Goal: Task Accomplishment & Management: Complete application form

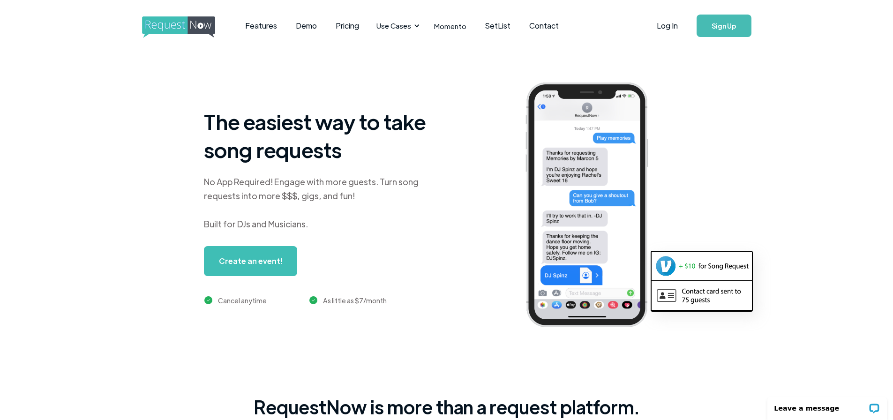
drag, startPoint x: 111, startPoint y: 268, endPoint x: 119, endPoint y: 265, distance: 8.6
click at [721, 26] on link "Sign Up" at bounding box center [723, 26] width 55 height 22
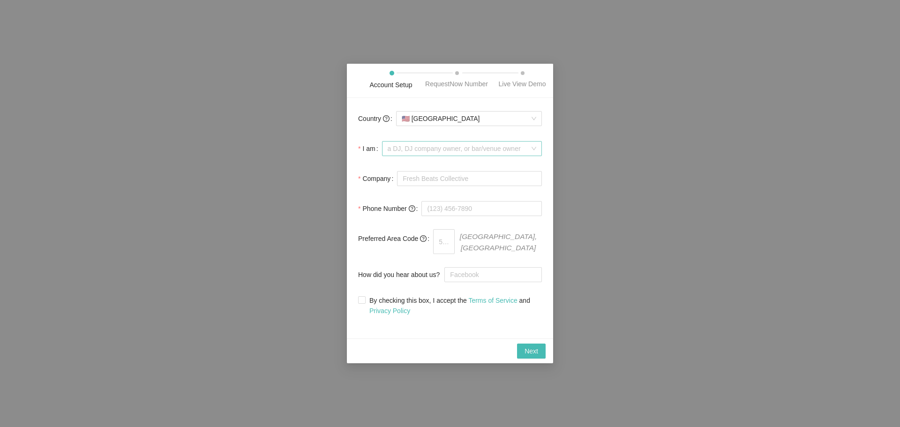
click at [531, 149] on span "a DJ, DJ company owner, or bar/venue owner" at bounding box center [462, 149] width 149 height 14
click at [501, 182] on div "a DJ, DJ company owner, or bar/venue owner" at bounding box center [464, 185] width 143 height 10
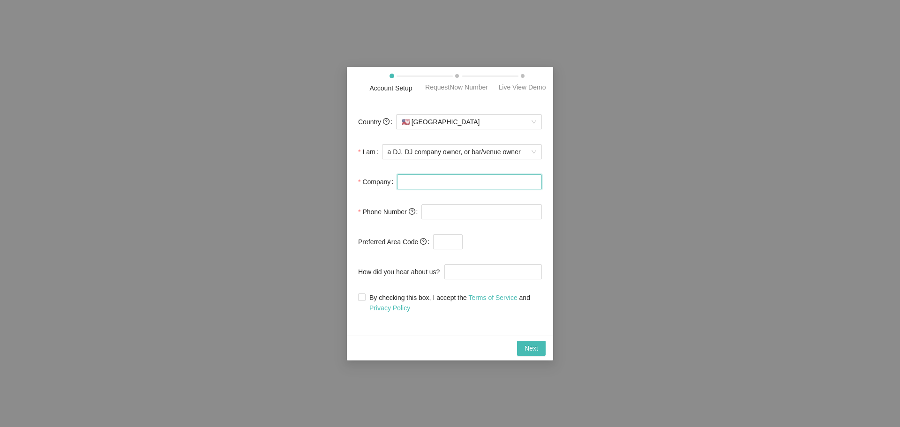
click at [414, 180] on input "Company" at bounding box center [469, 181] width 145 height 15
type input "DJ Nate the Great"
type input "(513) 331-1912"
click at [449, 239] on input "text" at bounding box center [448, 241] width 30 height 15
type input "513"
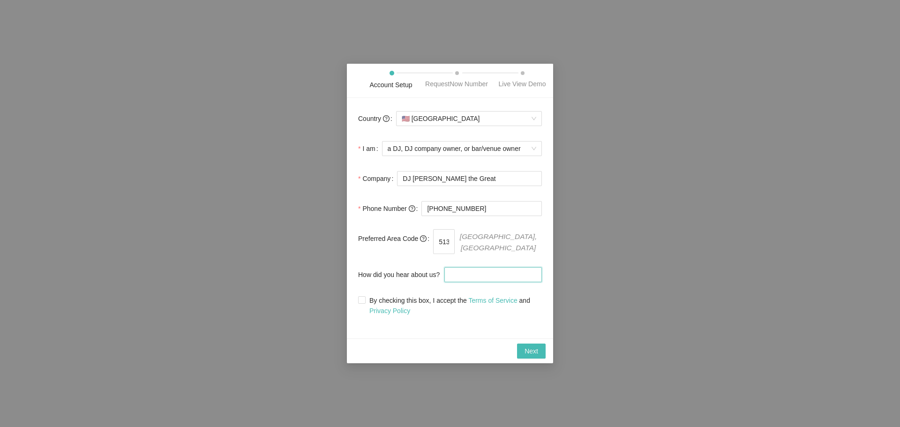
click at [473, 273] on input "How did you hear about us?" at bounding box center [492, 274] width 97 height 15
type input "Internet search"
click at [526, 347] on span "Next" at bounding box center [531, 351] width 14 height 10
click at [363, 296] on input "By checking this box, I accept the Terms of Service and Privacy Policy" at bounding box center [361, 299] width 7 height 7
checkbox input "true"
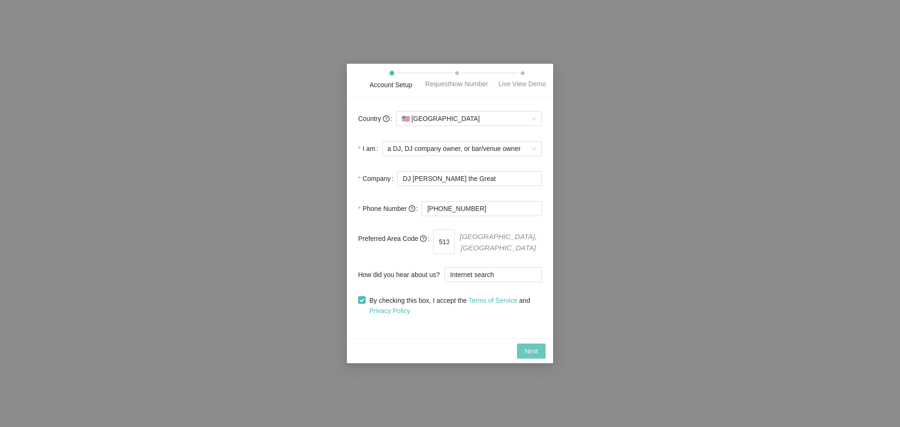
click at [530, 346] on span "Next" at bounding box center [531, 351] width 14 height 10
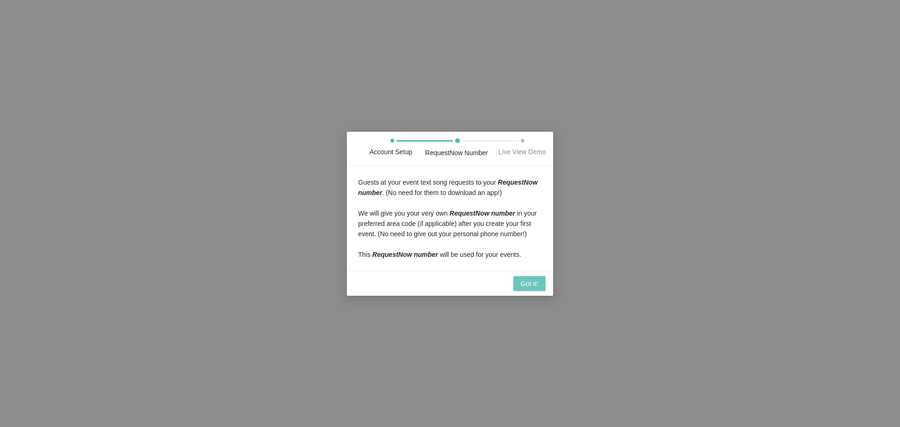
click at [526, 283] on span "Got it!" at bounding box center [529, 283] width 17 height 10
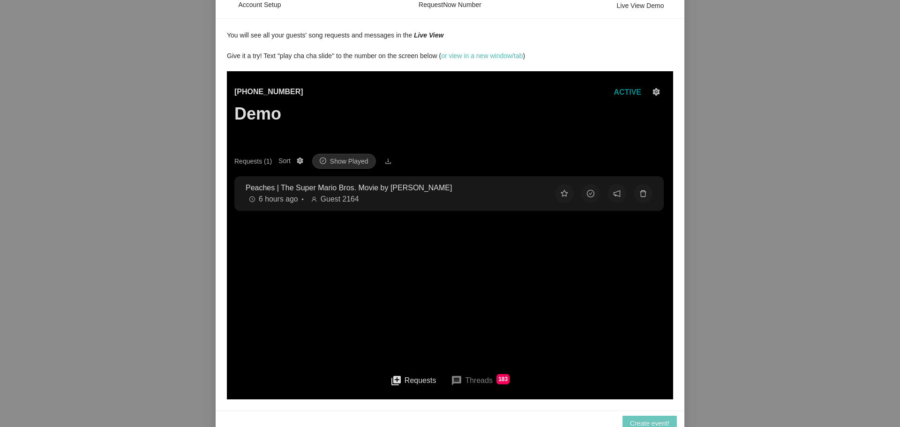
scroll to position [24, 0]
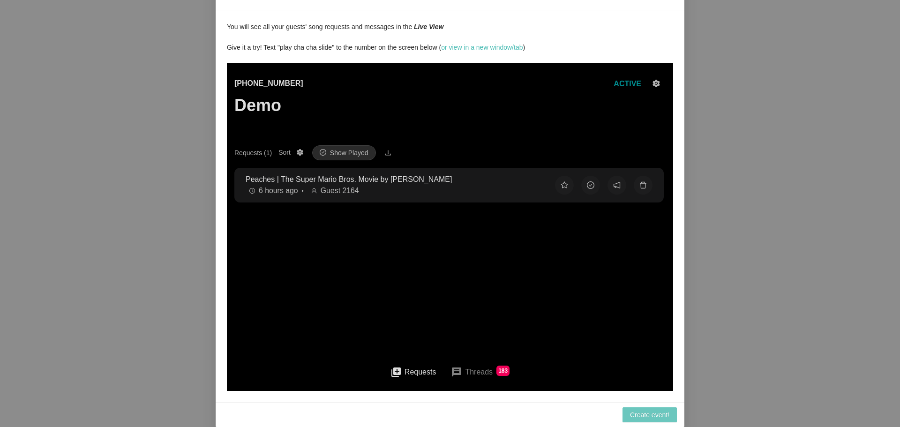
click at [648, 413] on span "Create event!" at bounding box center [649, 415] width 39 height 10
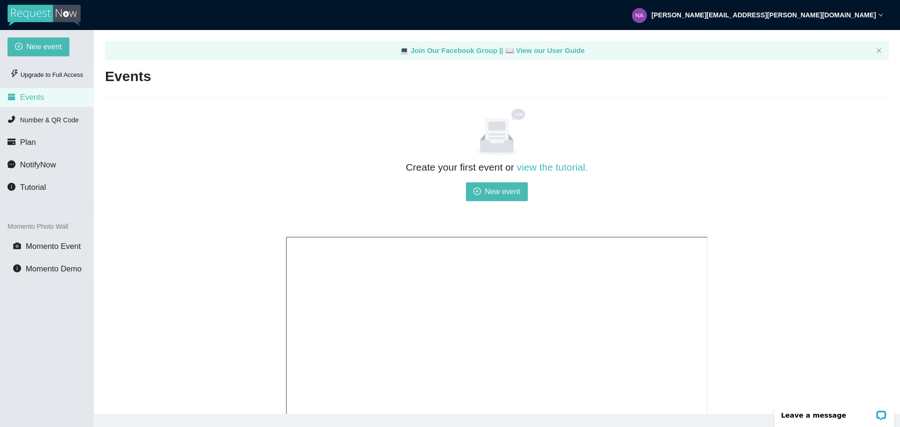
click at [38, 95] on span "Events" at bounding box center [32, 97] width 24 height 9
click at [500, 193] on span "New event" at bounding box center [502, 192] width 36 height 12
click at [73, 75] on div "Upgrade to Full Access" at bounding box center [46, 75] width 78 height 19
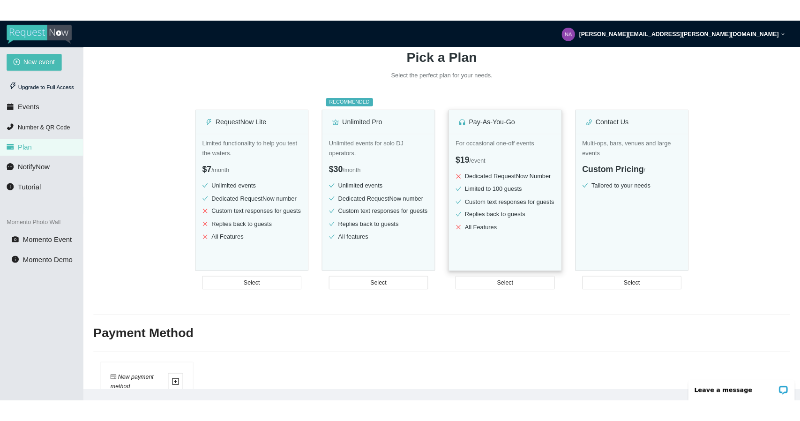
scroll to position [94, 0]
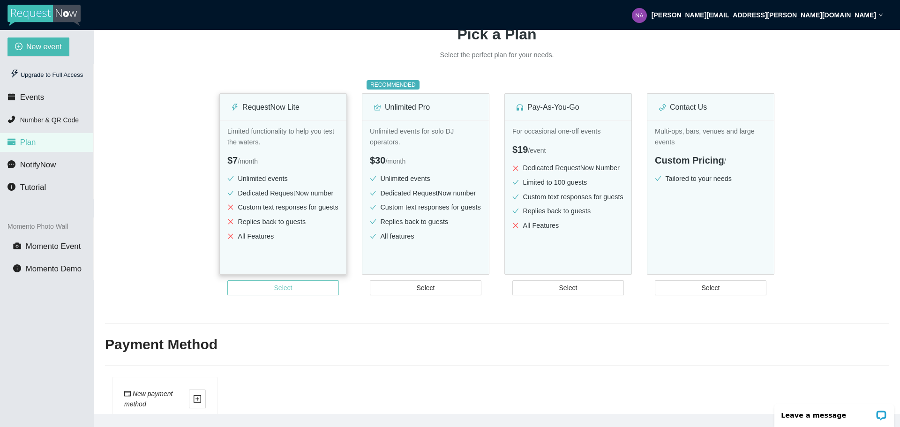
click at [260, 289] on button "Select" at bounding box center [283, 287] width 112 height 15
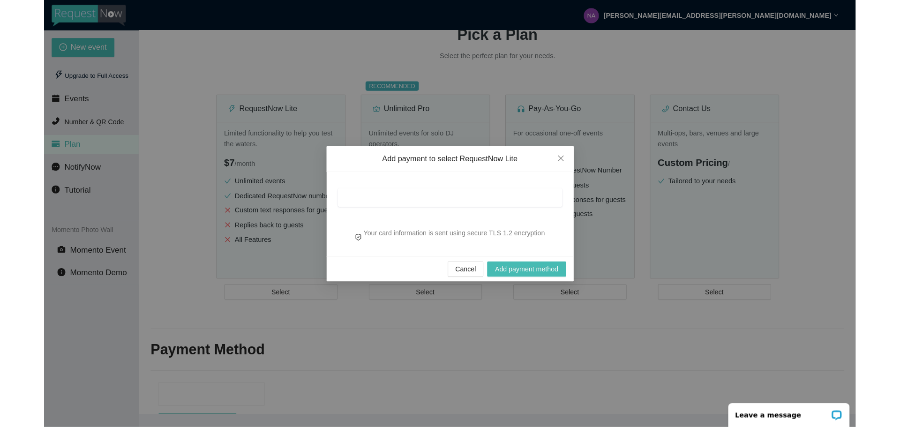
scroll to position [0, 0]
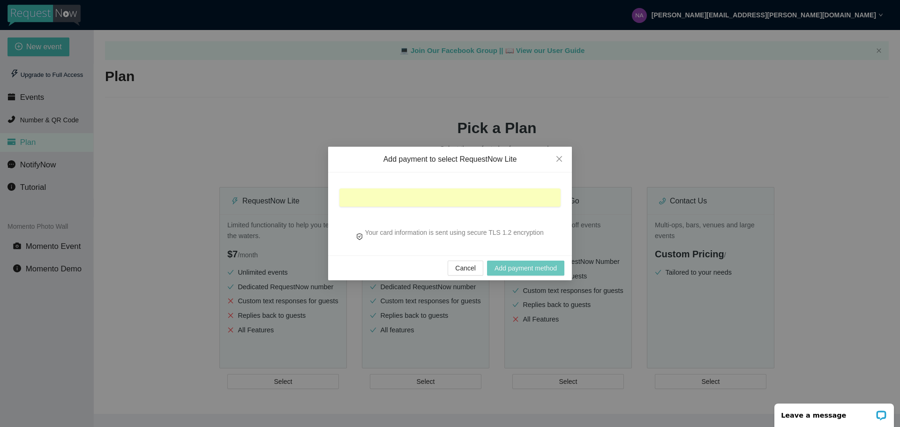
click at [513, 265] on span "Add payment method" at bounding box center [525, 268] width 62 height 10
click at [519, 269] on span "Add payment method" at bounding box center [525, 268] width 62 height 10
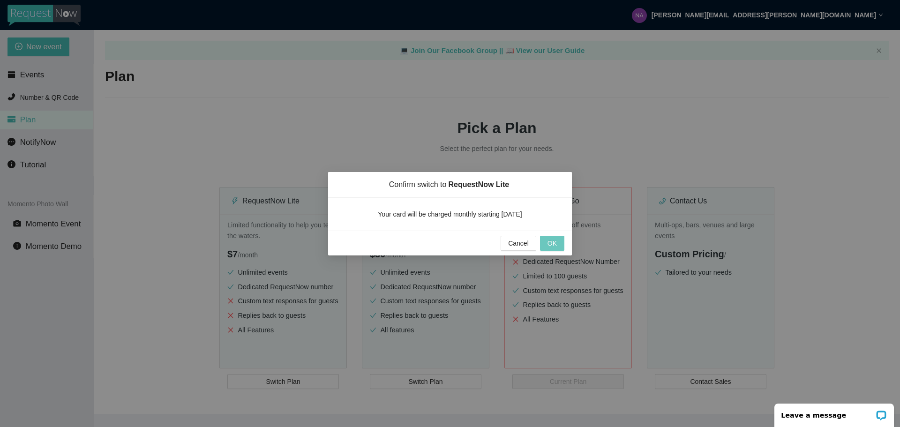
click at [553, 243] on span "OK" at bounding box center [551, 243] width 9 height 10
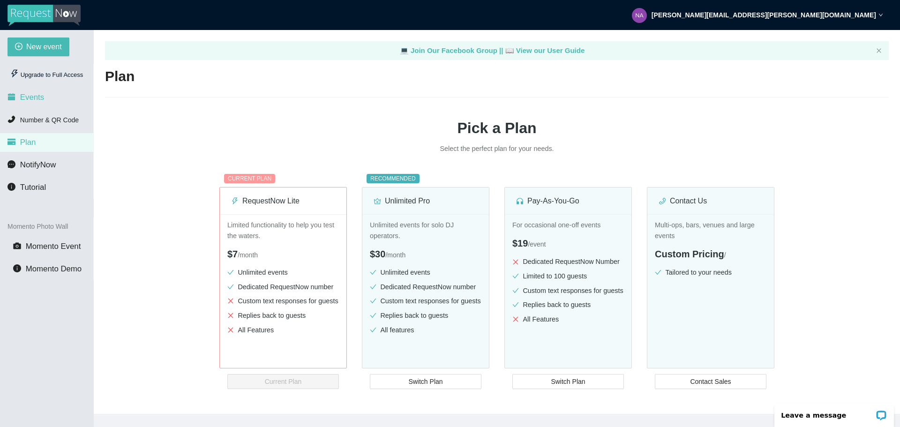
click at [35, 98] on span "Events" at bounding box center [32, 97] width 24 height 9
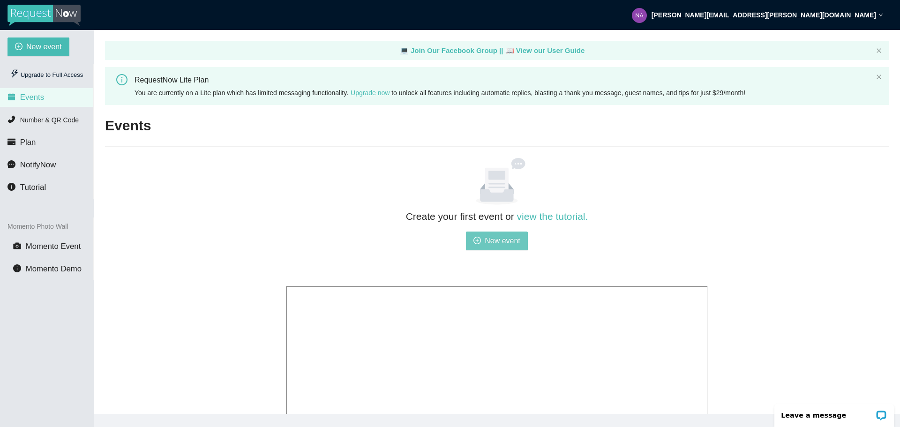
click at [494, 241] on span "New event" at bounding box center [502, 241] width 36 height 12
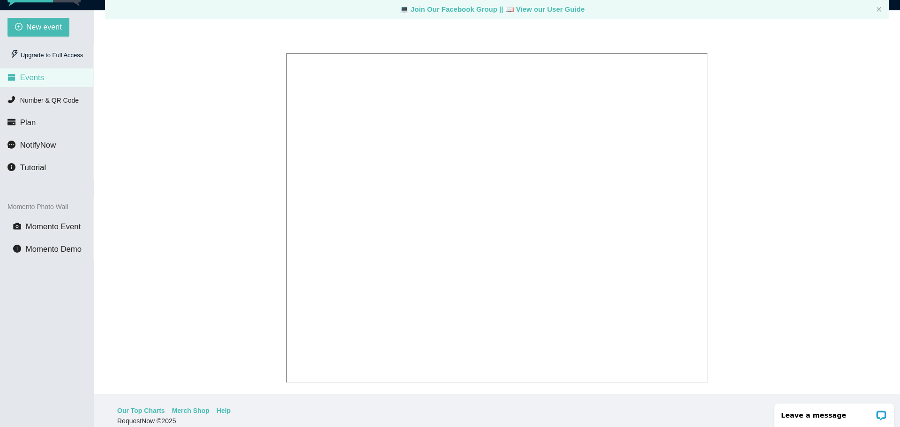
scroll to position [30, 0]
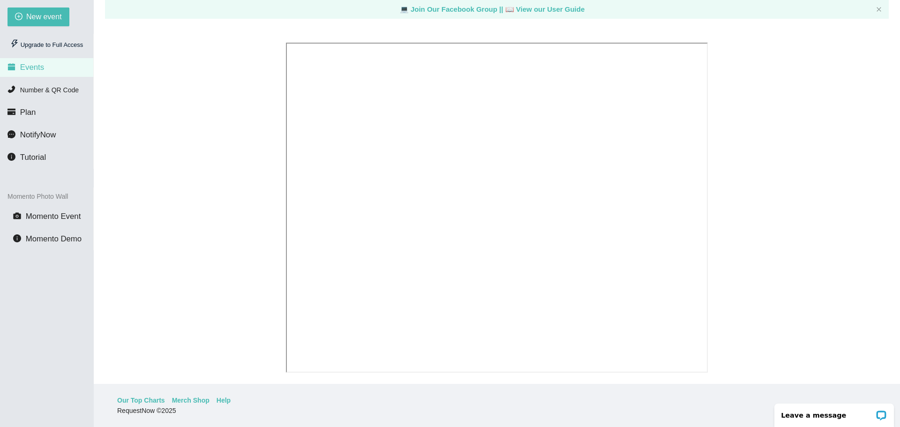
click at [41, 67] on span "Events" at bounding box center [32, 67] width 24 height 9
click at [19, 69] on span "Events" at bounding box center [25, 67] width 37 height 7
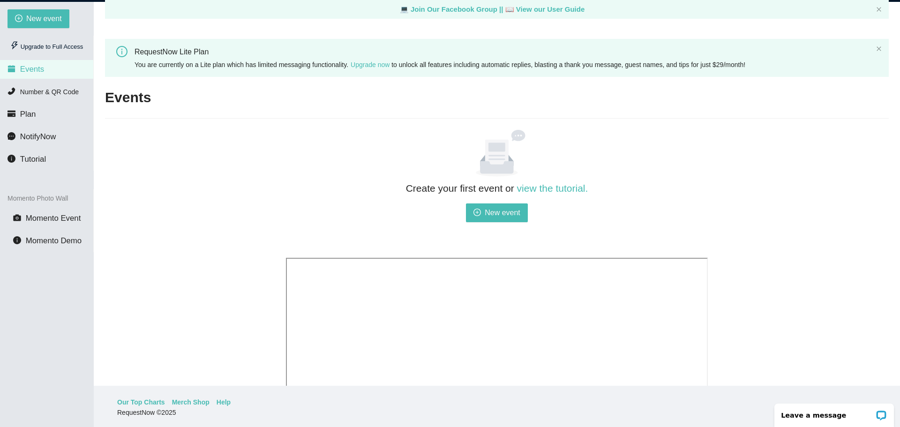
scroll to position [0, 0]
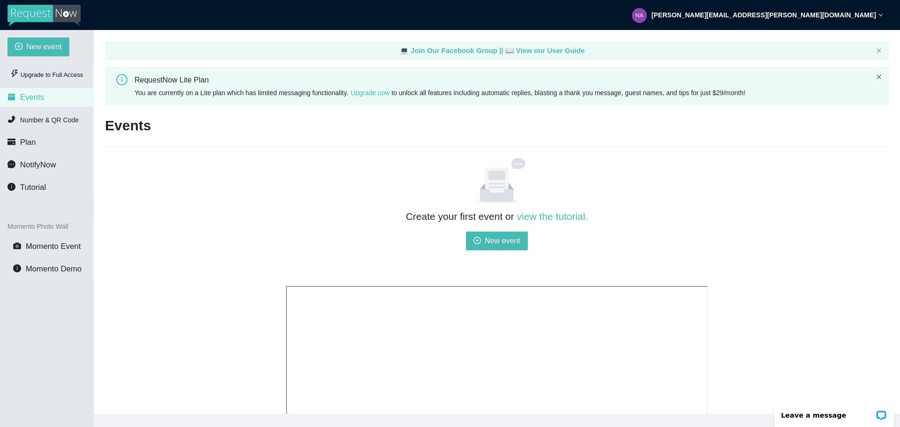
click at [879, 75] on icon "close" at bounding box center [879, 77] width 6 height 6
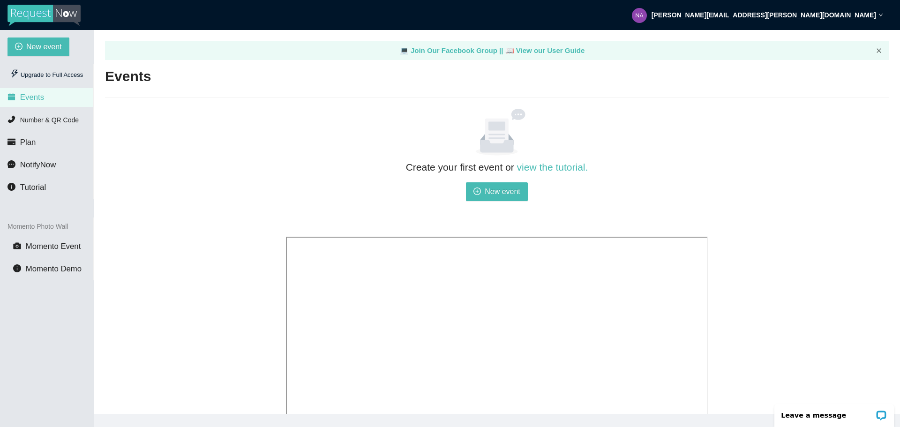
click at [877, 49] on icon "close" at bounding box center [879, 51] width 6 height 6
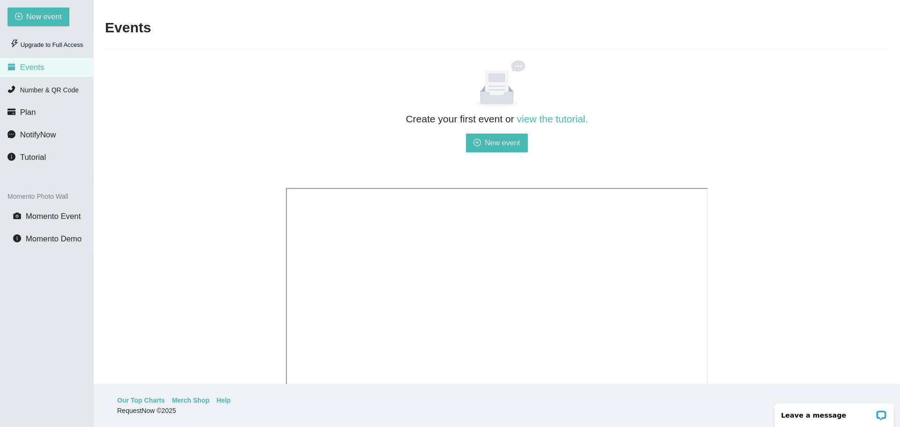
click at [38, 69] on span "Events" at bounding box center [32, 67] width 24 height 9
click at [510, 142] on span "New event" at bounding box center [502, 143] width 36 height 12
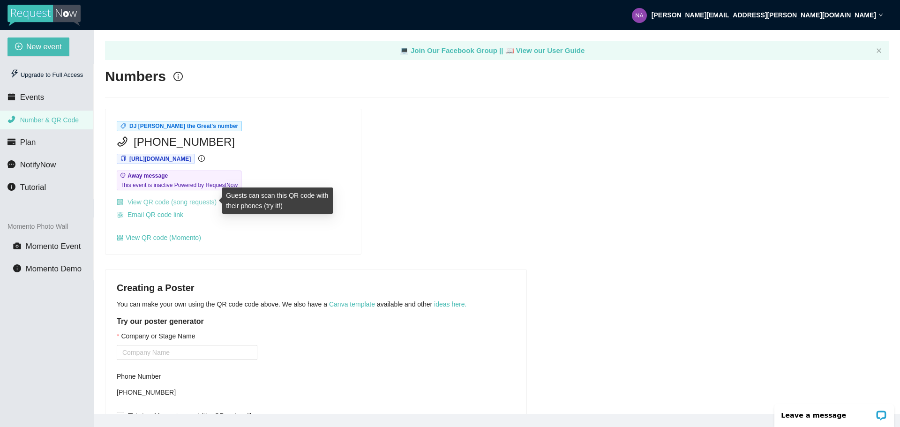
click at [158, 199] on link "View QR code (song requests)" at bounding box center [167, 201] width 100 height 7
click at [349, 302] on link "Canva template" at bounding box center [352, 303] width 46 height 7
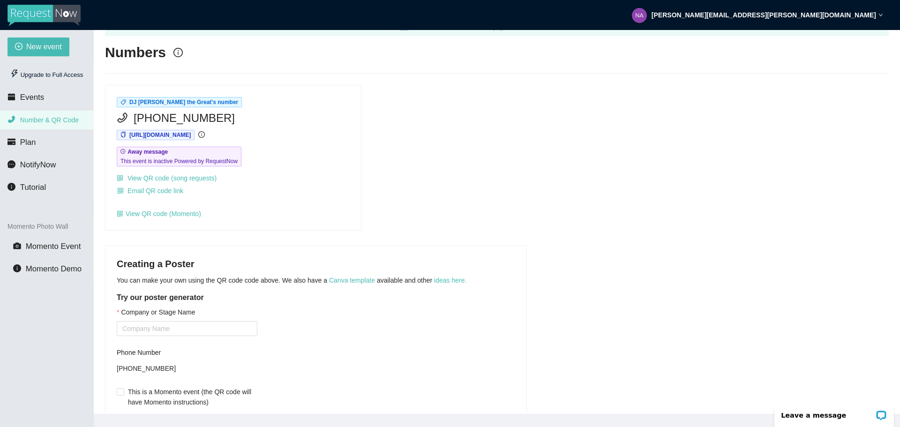
scroll to position [47, 0]
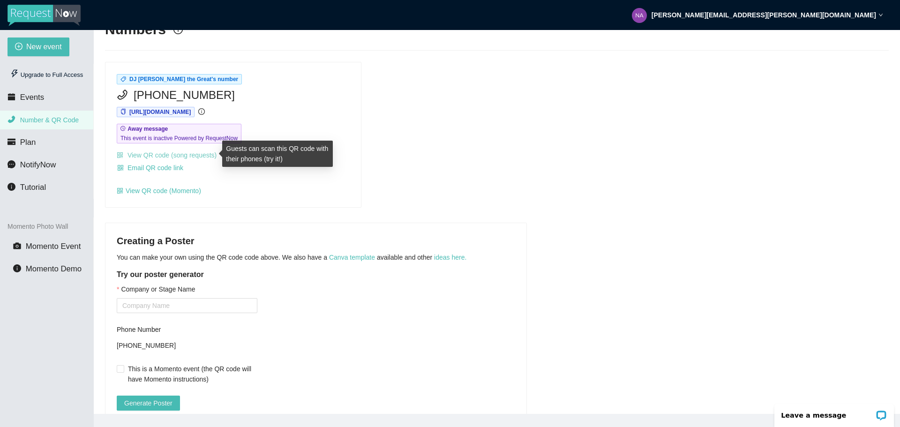
click at [167, 153] on link "View QR code (song requests)" at bounding box center [167, 154] width 100 height 7
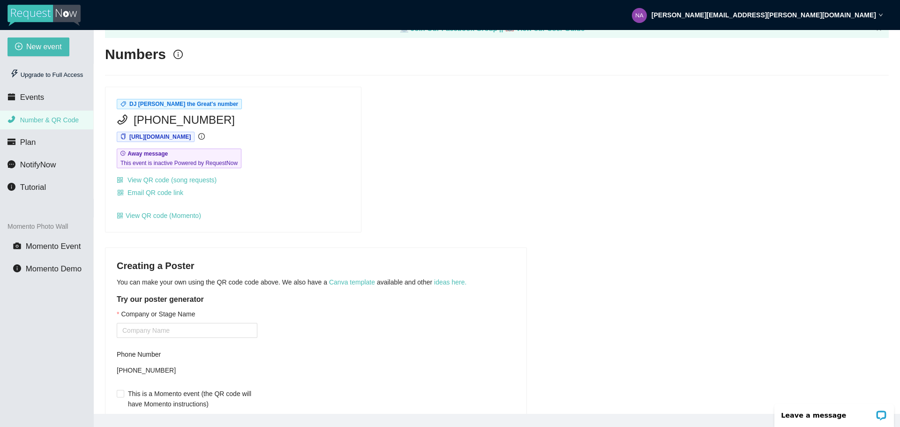
scroll to position [0, 0]
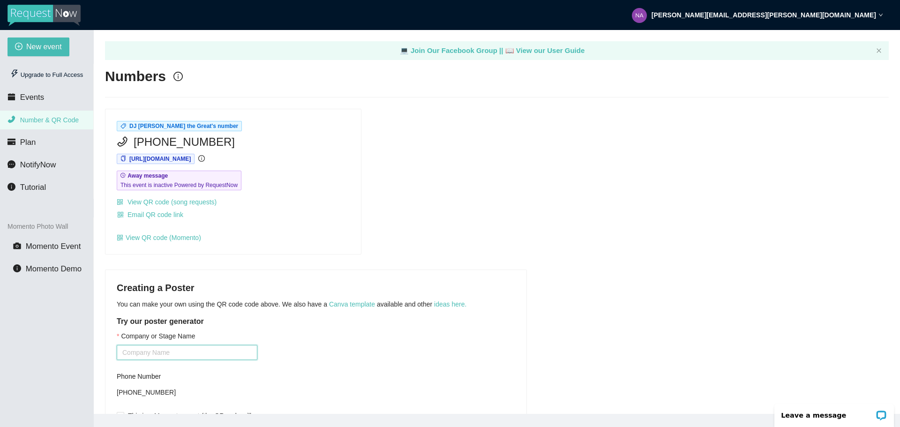
click at [131, 350] on input "Company or Stage Name" at bounding box center [187, 352] width 141 height 15
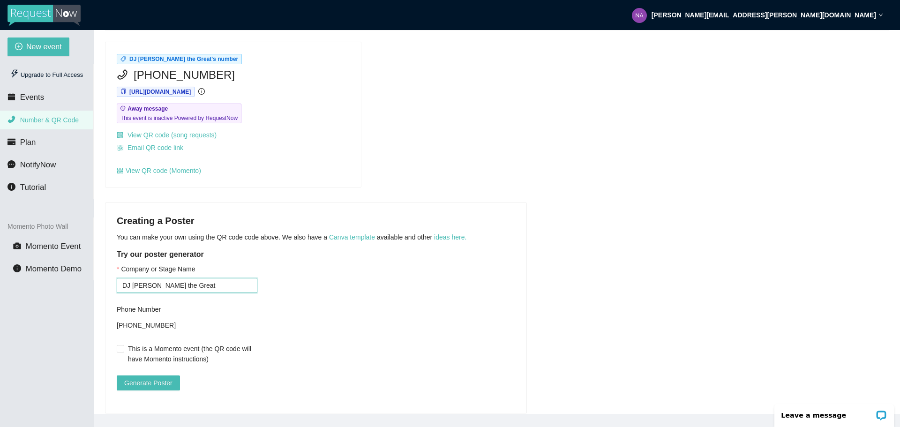
scroll to position [91, 0]
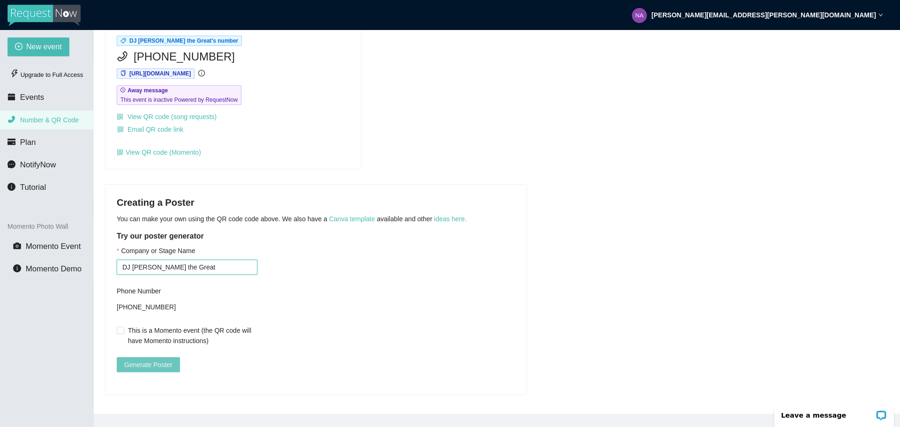
type input "DJ Nate the Great"
click at [142, 359] on span "Generate Poster" at bounding box center [148, 364] width 48 height 10
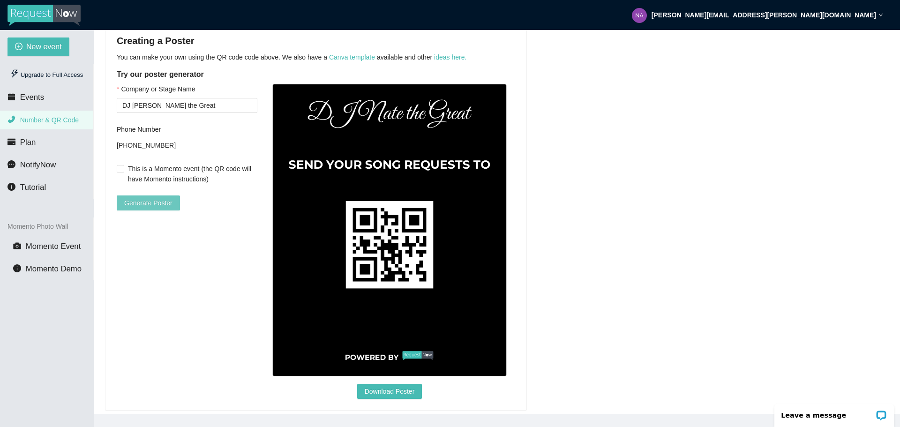
scroll to position [268, 0]
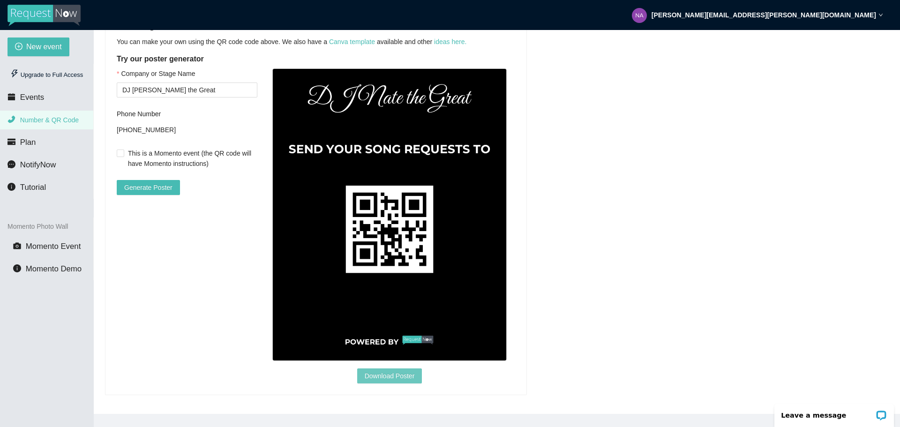
click at [395, 371] on span "Download Poster" at bounding box center [390, 376] width 50 height 10
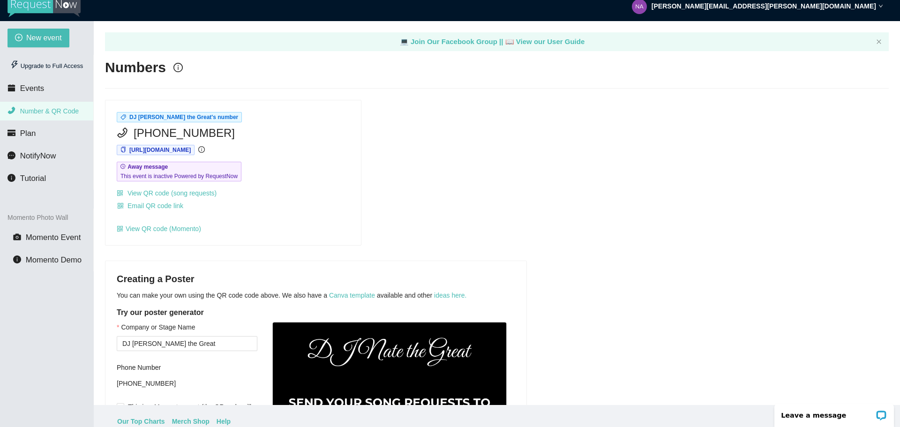
scroll to position [0, 0]
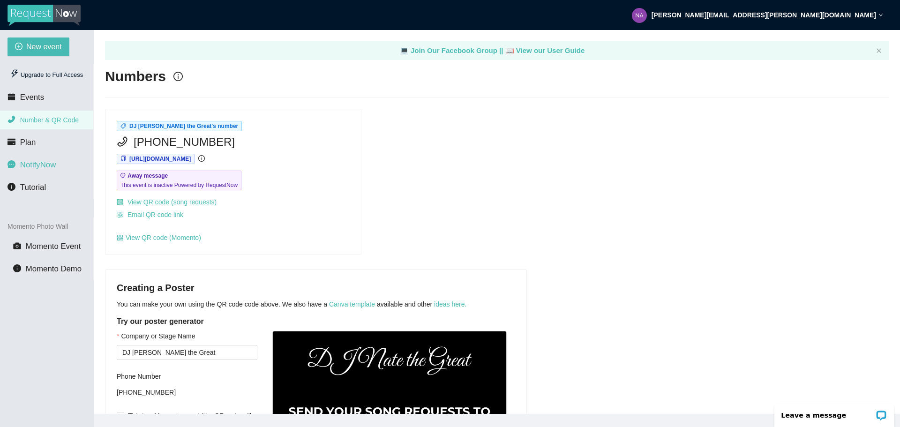
click at [42, 161] on span "NotifyNow" at bounding box center [38, 164] width 36 height 9
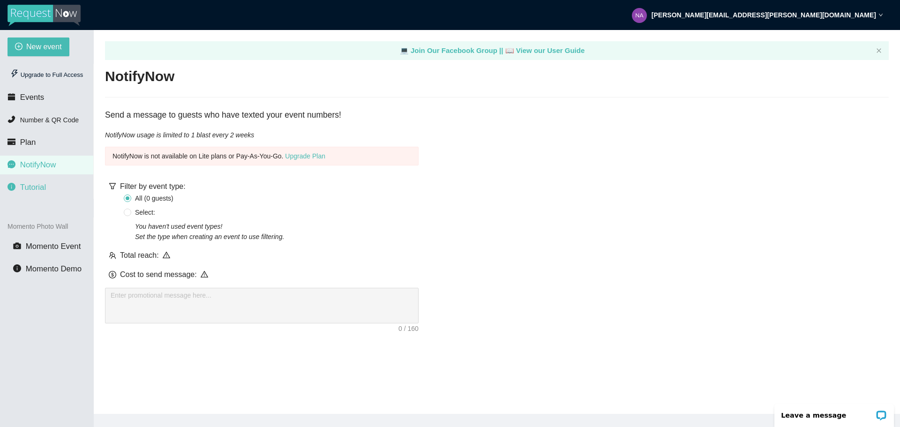
click at [45, 185] on span "Tutorial" at bounding box center [33, 187] width 26 height 9
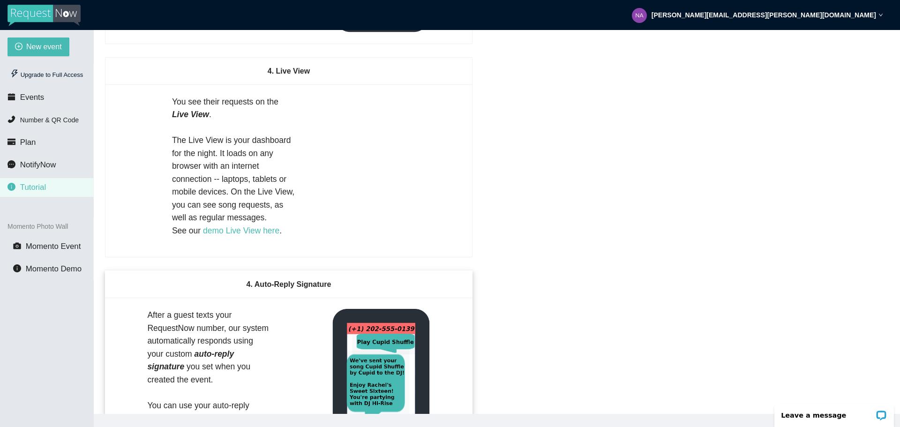
scroll to position [911, 0]
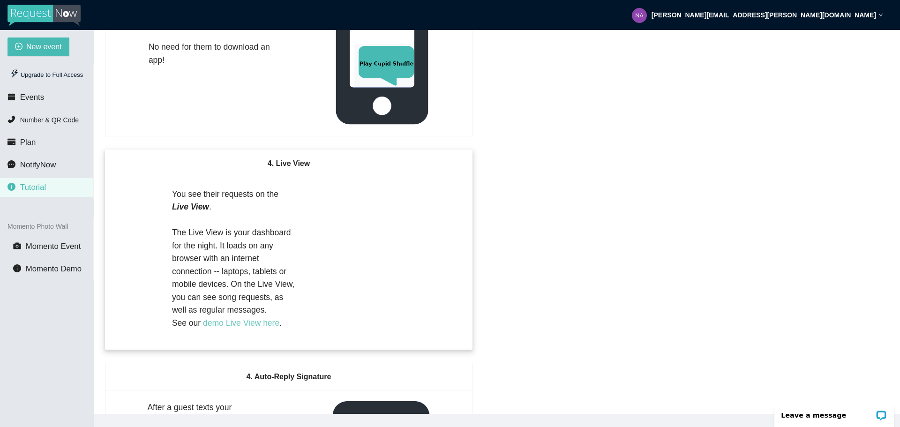
click at [248, 328] on link "demo Live View here" at bounding box center [241, 322] width 76 height 9
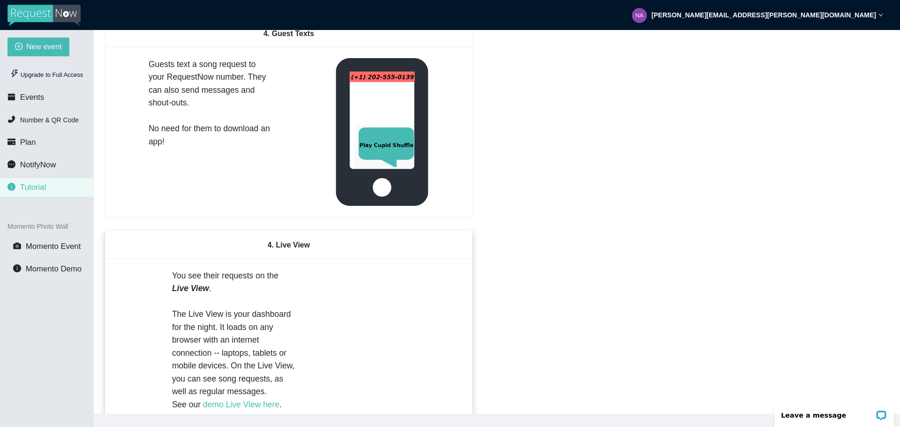
scroll to position [864, 0]
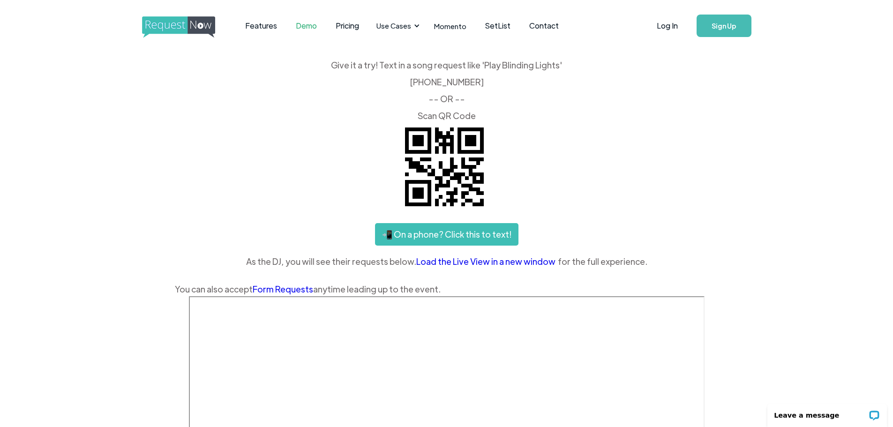
click at [466, 235] on link "📲 On a phone? Click this to text!" at bounding box center [446, 234] width 143 height 22
click at [672, 24] on link "Log In" at bounding box center [667, 25] width 40 height 33
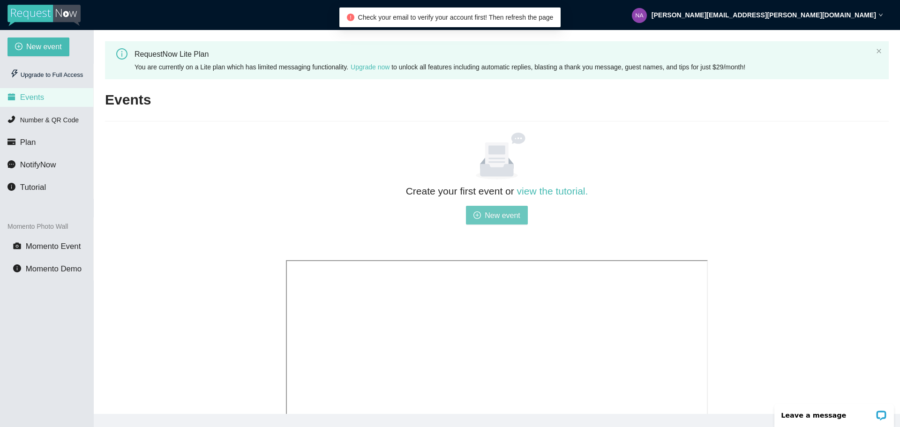
click at [495, 214] on span "New event" at bounding box center [502, 215] width 36 height 12
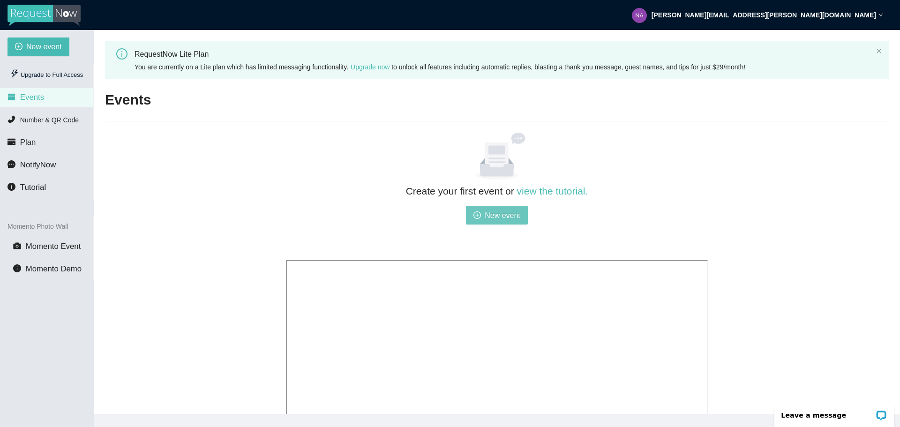
click at [492, 216] on span "New event" at bounding box center [502, 215] width 36 height 12
click at [493, 214] on span "New event" at bounding box center [502, 215] width 36 height 12
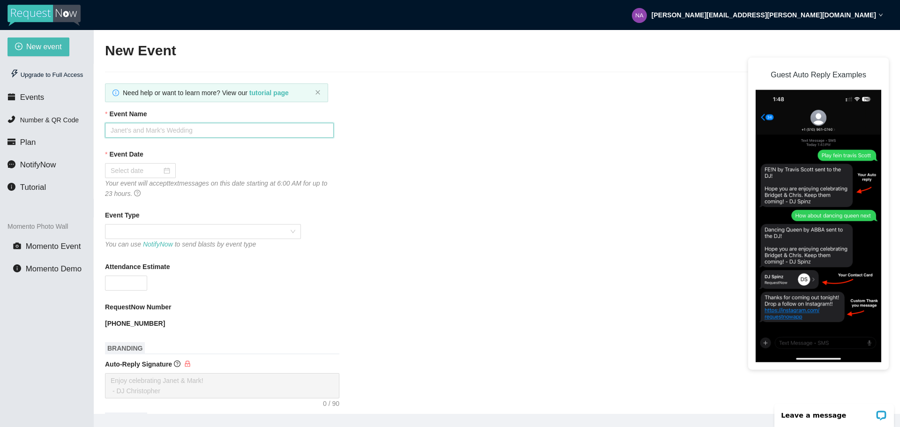
click at [131, 131] on input "Event Name" at bounding box center [219, 130] width 229 height 15
type input "Amazon Event [DATE]"
click at [166, 171] on div at bounding box center [141, 170] width 60 height 10
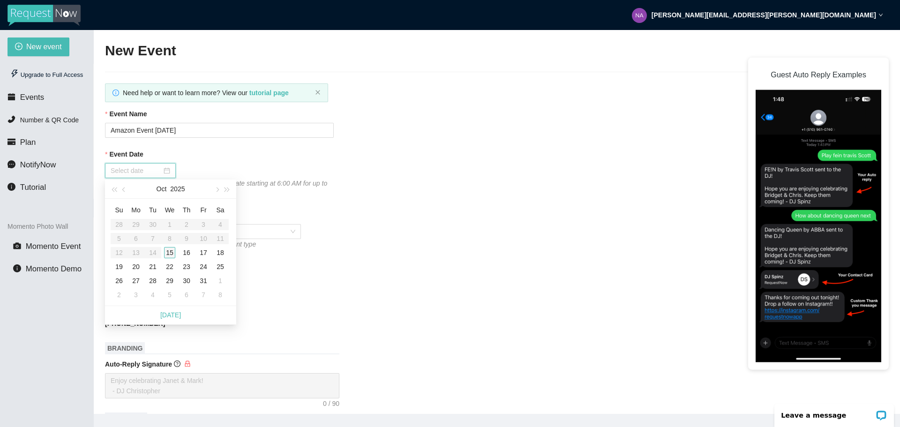
type input "[DATE]"
click at [168, 251] on div "15" at bounding box center [169, 252] width 11 height 11
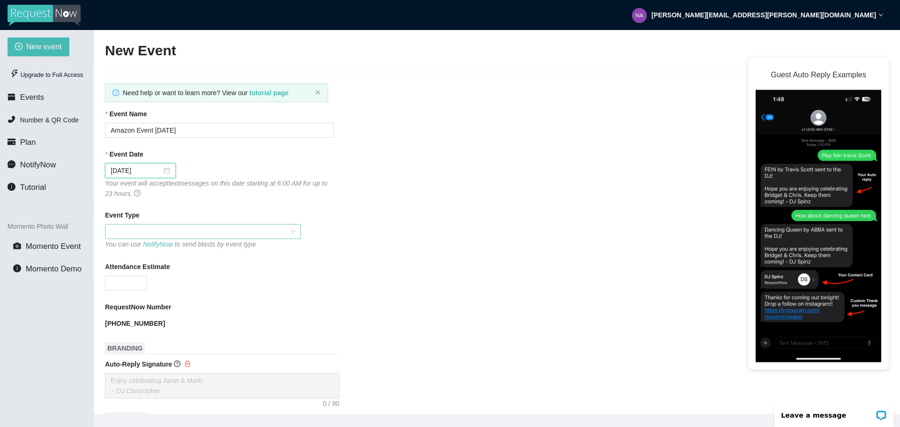
click at [121, 230] on span at bounding box center [203, 231] width 185 height 14
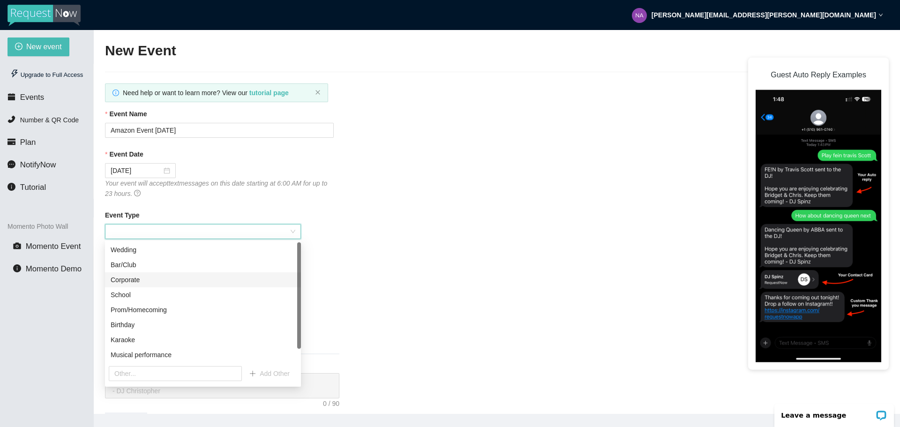
click at [127, 279] on div "Corporate" at bounding box center [203, 280] width 185 height 10
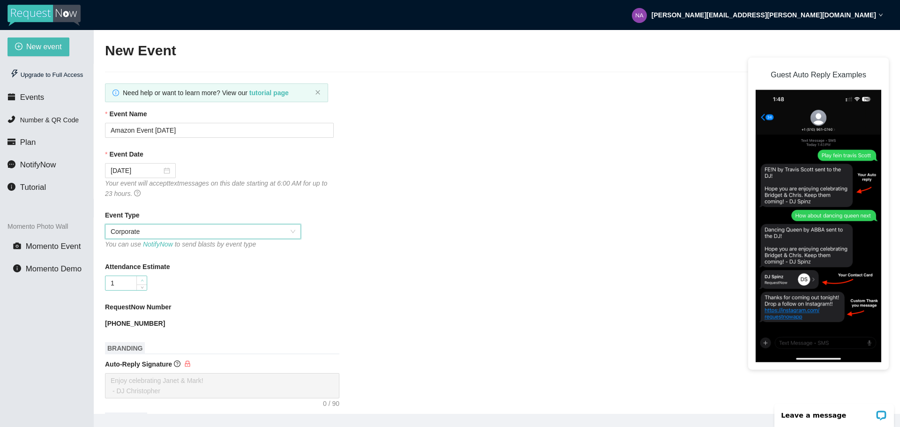
click at [142, 281] on icon "up" at bounding box center [142, 280] width 3 height 3
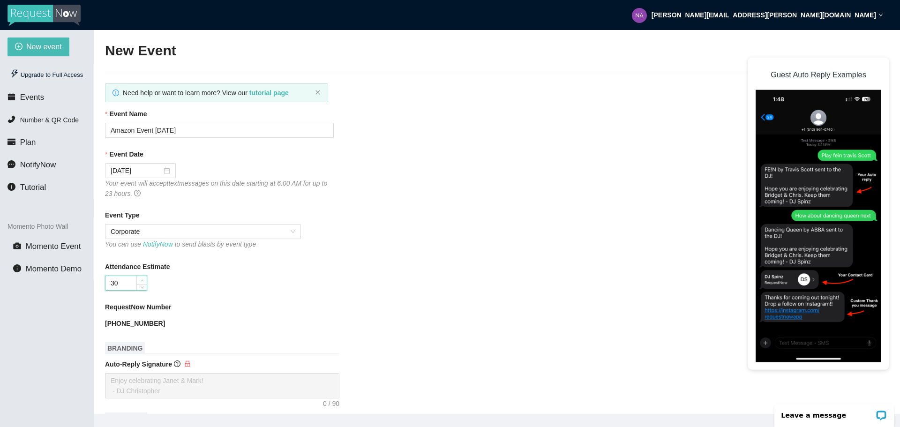
click at [142, 281] on icon "up" at bounding box center [142, 280] width 3 height 3
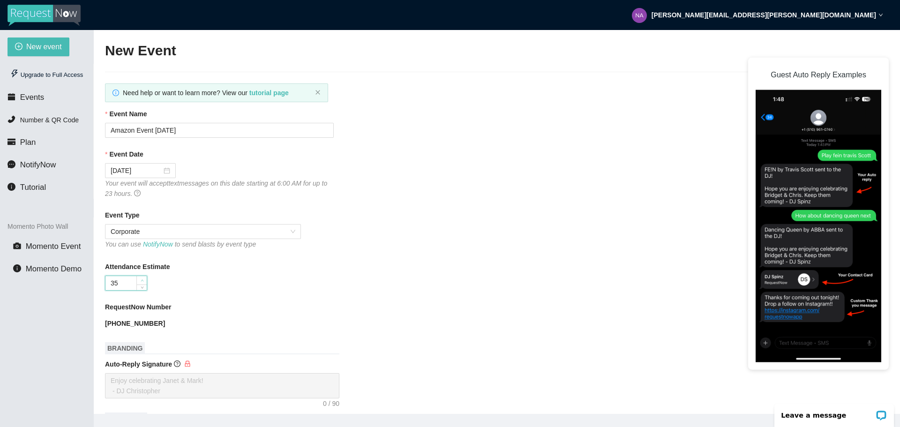
click at [142, 281] on icon "up" at bounding box center [142, 280] width 3 height 3
click at [142, 280] on icon "up" at bounding box center [142, 280] width 3 height 3
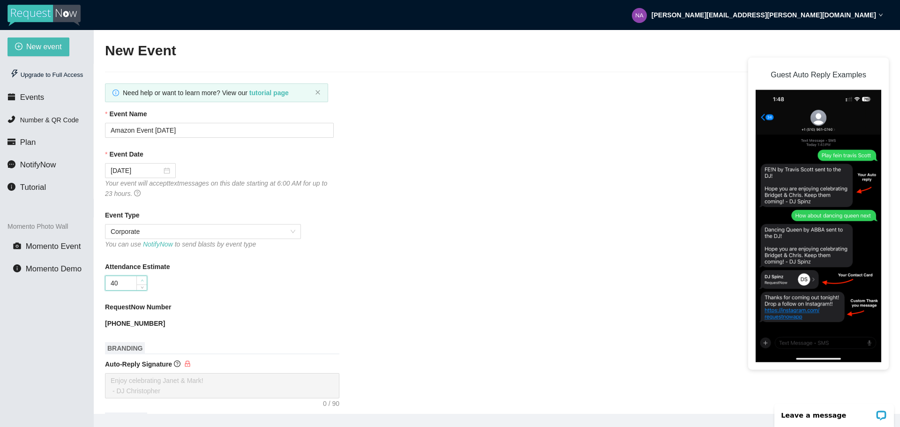
click at [142, 280] on icon "up" at bounding box center [142, 280] width 3 height 3
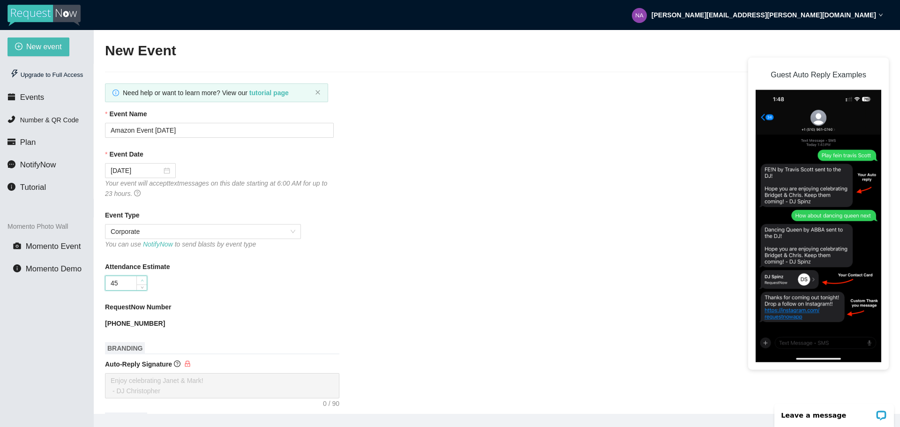
click at [142, 280] on icon "up" at bounding box center [142, 280] width 3 height 3
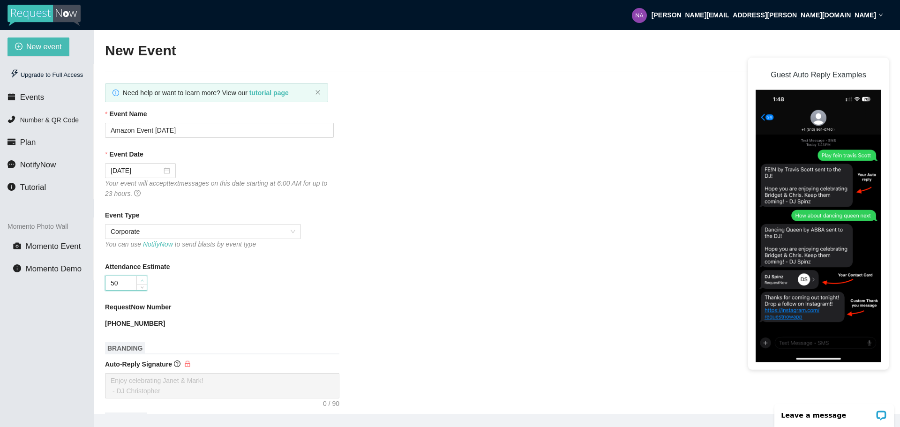
click at [142, 280] on icon "up" at bounding box center [142, 280] width 3 height 3
click at [142, 280] on icon "up" at bounding box center [142, 281] width 3 height 2
click at [142, 280] on icon "up" at bounding box center [142, 280] width 3 height 3
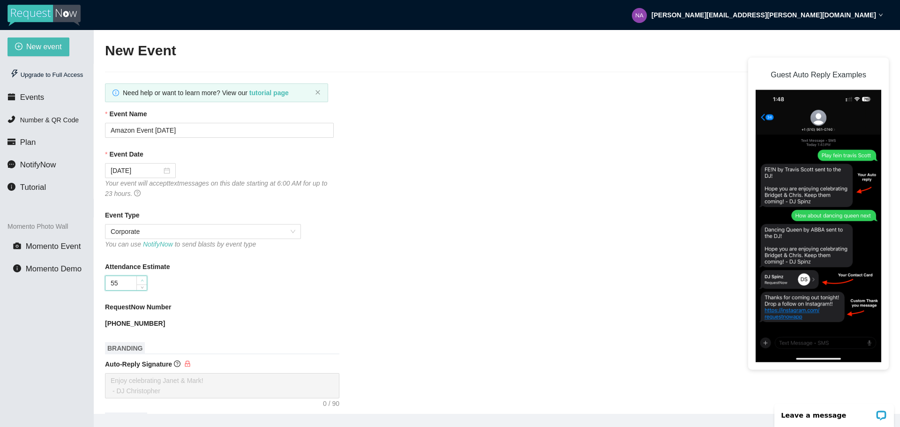
click at [142, 280] on icon "up" at bounding box center [142, 280] width 3 height 3
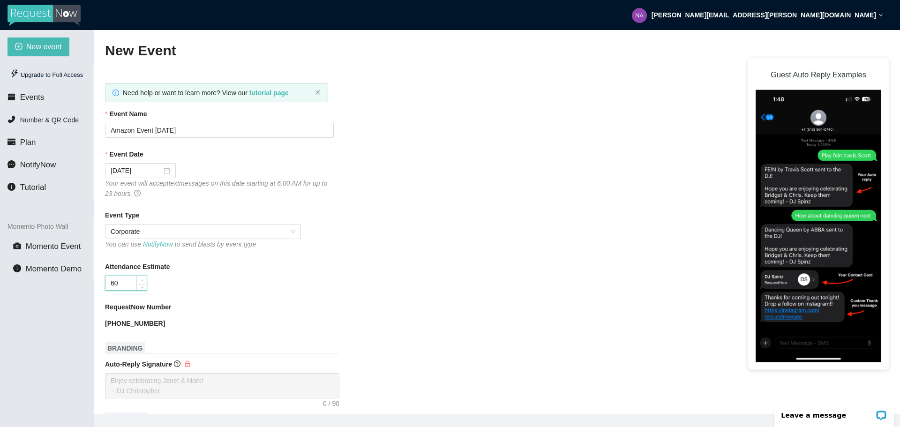
click at [142, 280] on icon "up" at bounding box center [142, 280] width 3 height 3
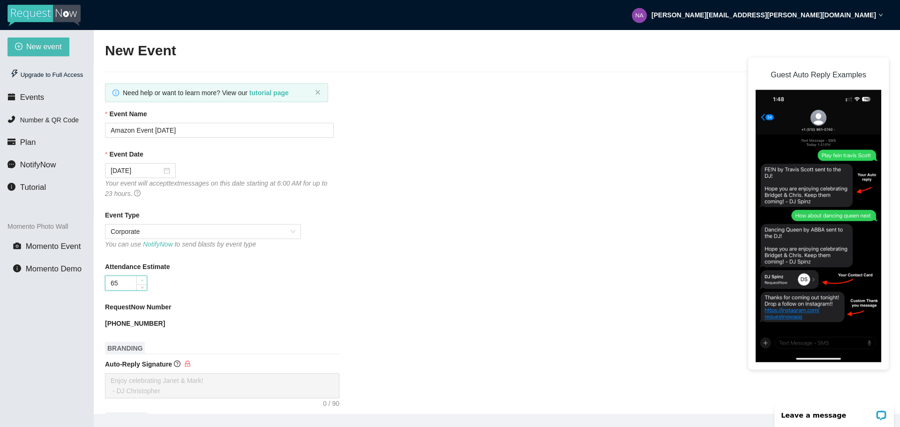
click at [142, 280] on icon "up" at bounding box center [142, 280] width 3 height 3
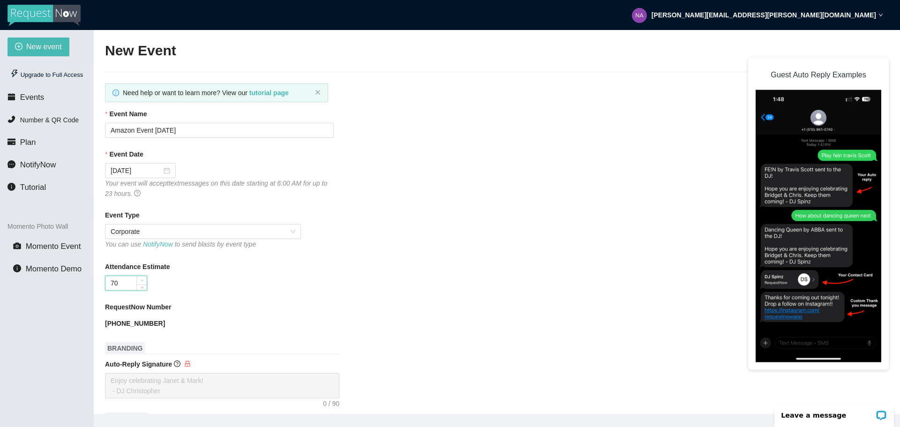
click at [142, 280] on icon "up" at bounding box center [142, 280] width 3 height 3
click at [141, 279] on icon "up" at bounding box center [142, 280] width 3 height 3
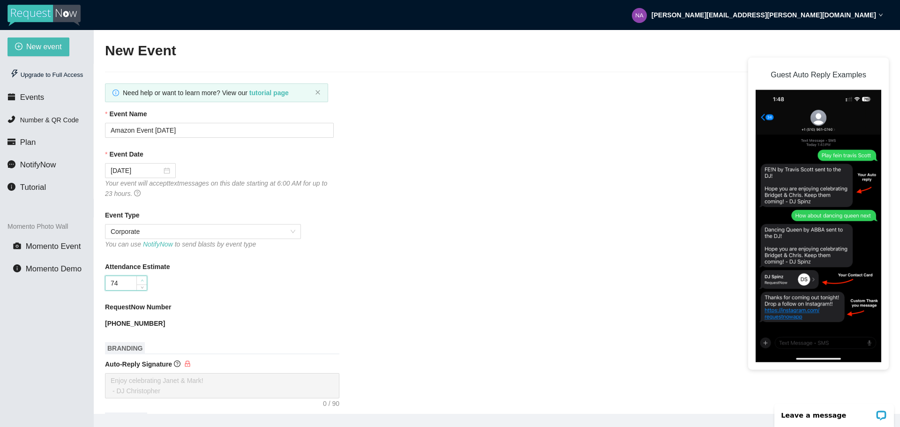
type input "75"
click at [141, 279] on icon "up" at bounding box center [142, 280] width 3 height 3
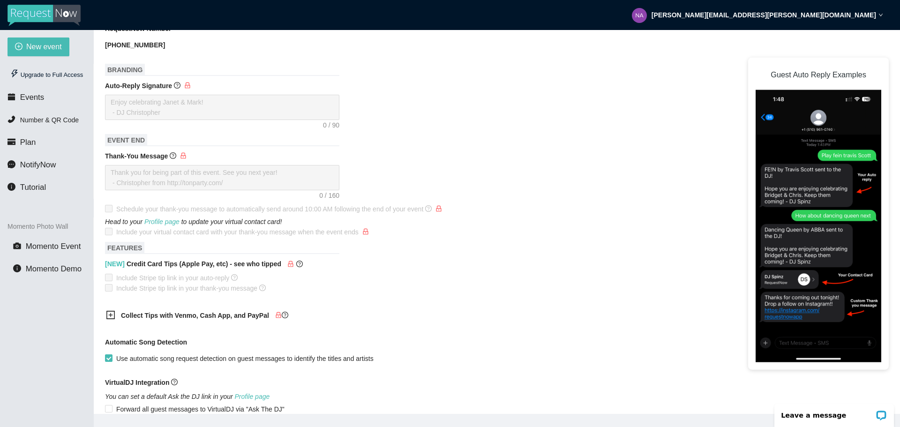
scroll to position [281, 0]
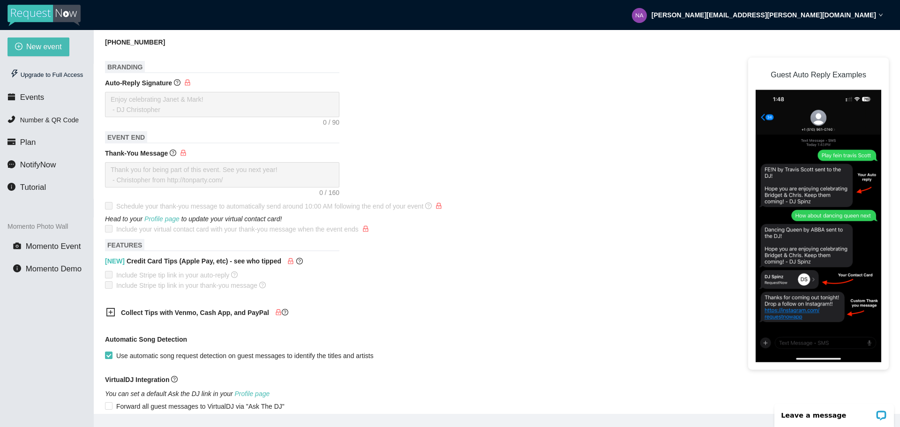
click at [111, 312] on icon "plus-square" at bounding box center [111, 312] width 4 height 4
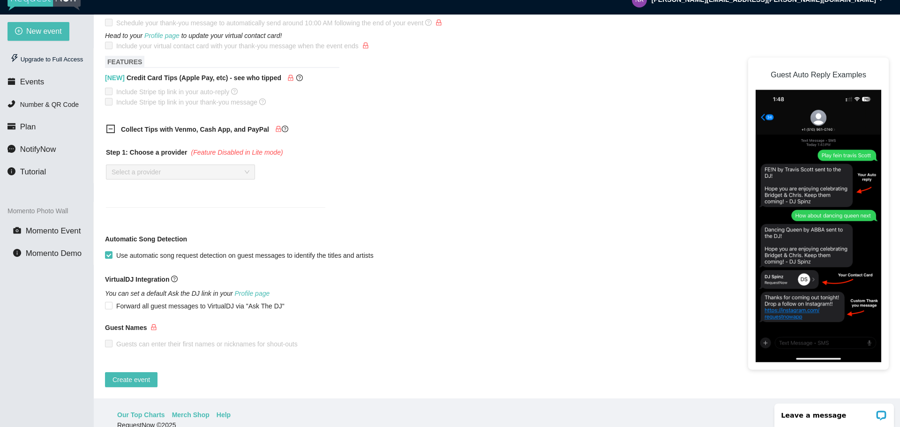
scroll to position [30, 0]
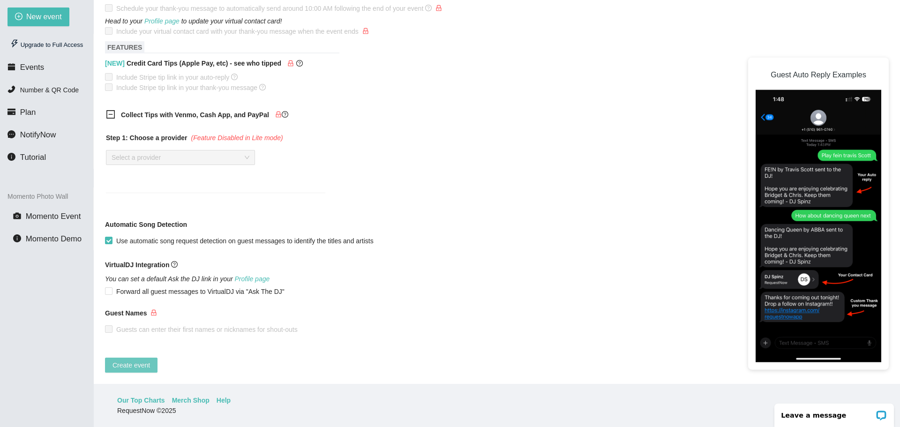
click at [131, 360] on span "Create event" at bounding box center [130, 365] width 37 height 10
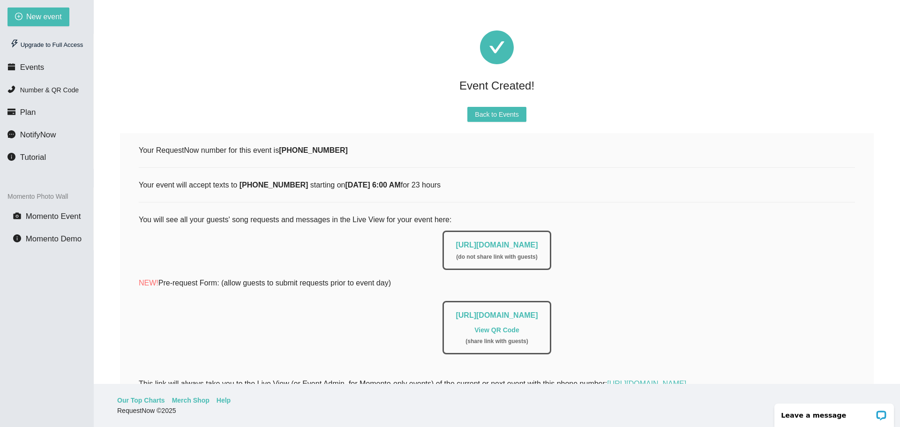
scroll to position [0, 0]
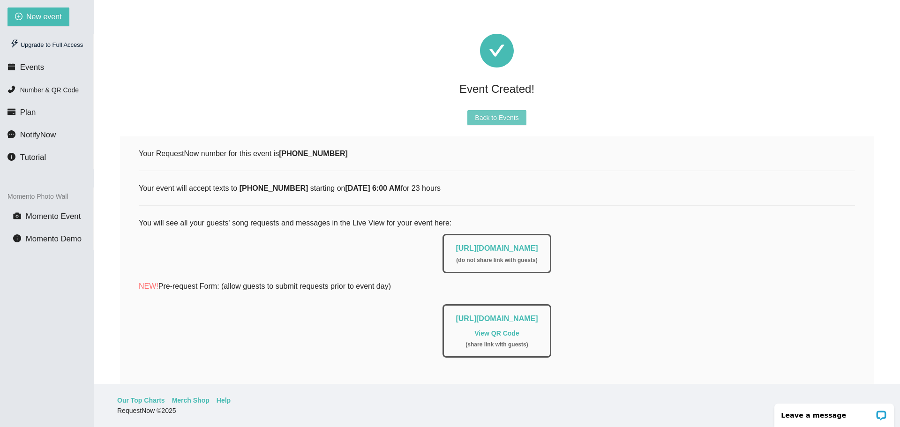
click at [493, 118] on span "Back to Events" at bounding box center [497, 117] width 44 height 10
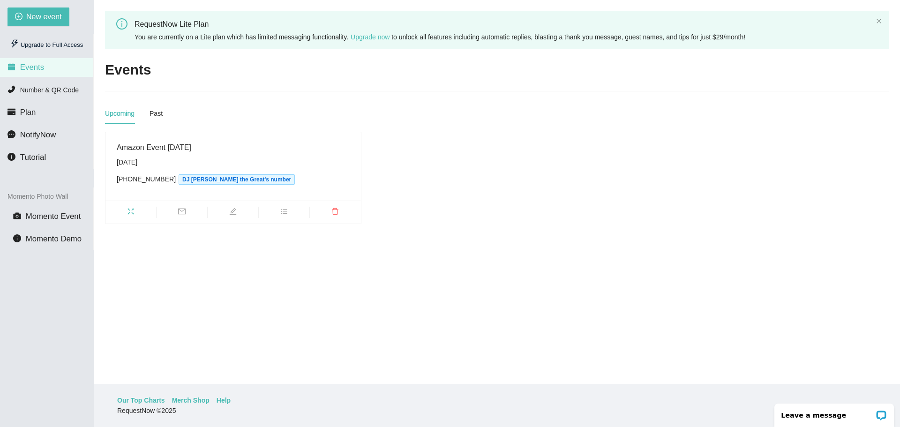
click at [152, 148] on div "Amazon Event [DATE]" at bounding box center [233, 148] width 233 height 12
click at [127, 158] on div "[DATE]" at bounding box center [233, 162] width 233 height 10
click at [233, 208] on icon "edit" at bounding box center [232, 211] width 7 height 7
type textarea "[URL][DOMAIN_NAME]"
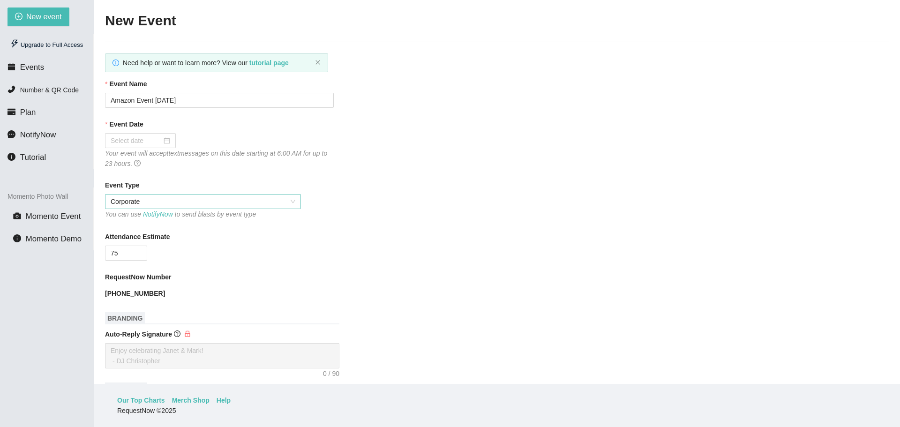
type input "[DATE]"
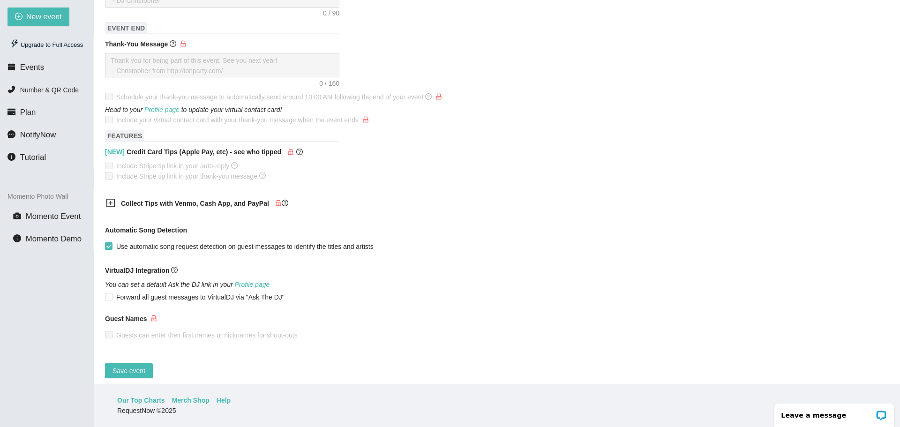
scroll to position [373, 0]
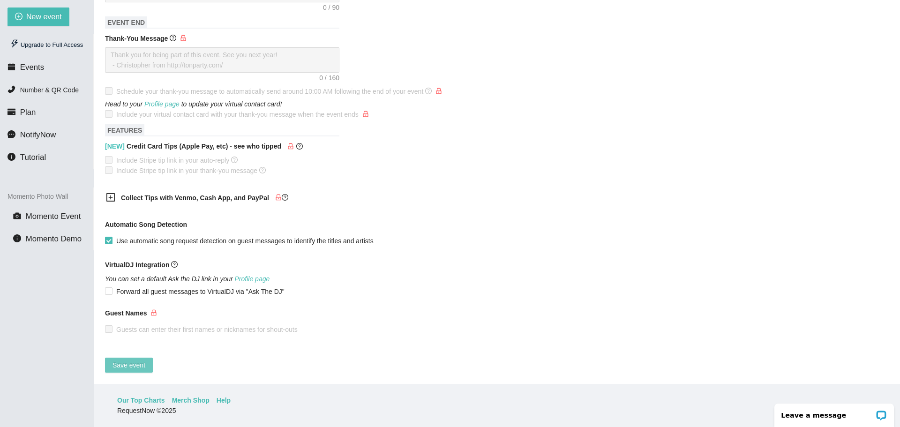
click at [135, 360] on span "Save event" at bounding box center [128, 365] width 33 height 10
click at [134, 360] on span "Save event" at bounding box center [128, 365] width 33 height 10
click at [26, 67] on span "Events" at bounding box center [32, 67] width 24 height 9
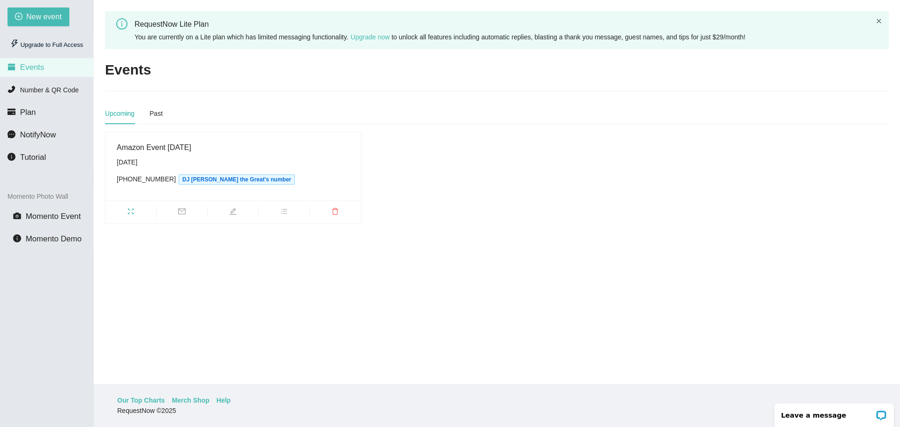
click at [879, 20] on icon "close" at bounding box center [879, 21] width 6 height 6
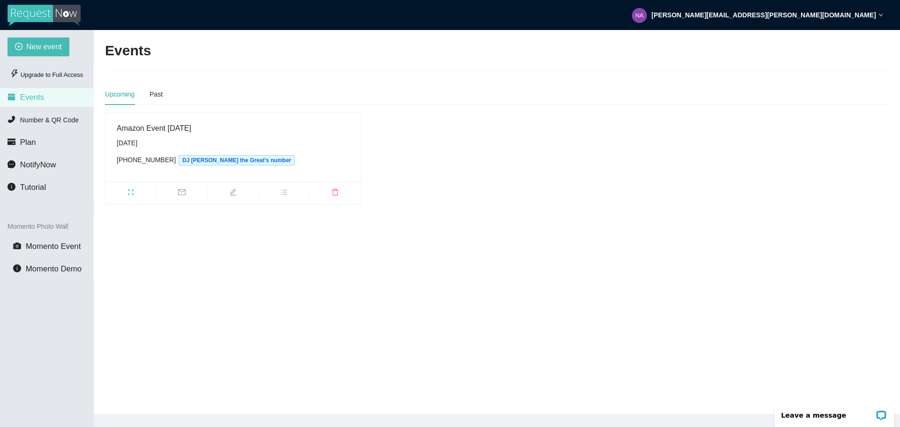
click at [878, 14] on div "[PERSON_NAME][EMAIL_ADDRESS][PERSON_NAME][DOMAIN_NAME]" at bounding box center [757, 15] width 251 height 30
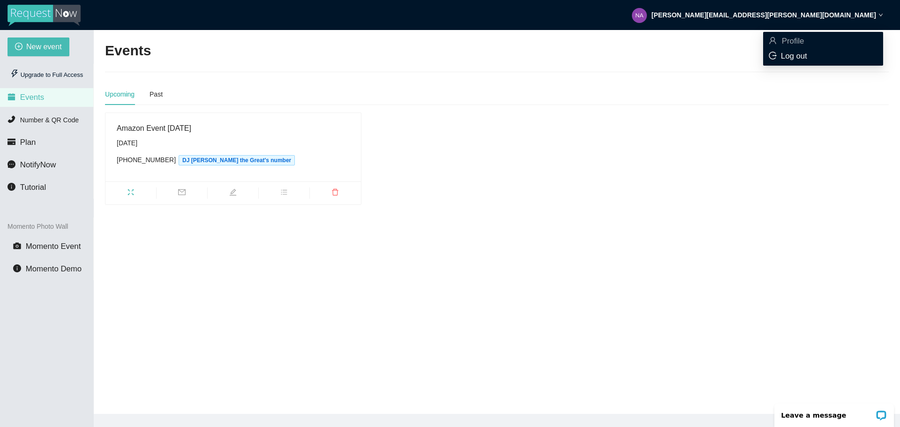
click at [794, 57] on span "Log out" at bounding box center [794, 56] width 26 height 9
